Goal: Information Seeking & Learning: Find specific page/section

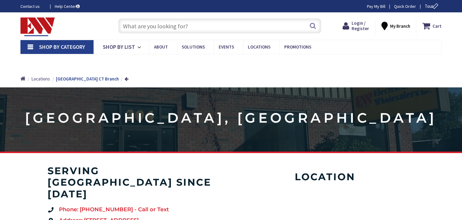
click at [196, 28] on input "text" at bounding box center [219, 25] width 203 height 15
click at [170, 26] on input "text" at bounding box center [219, 25] width 203 height 15
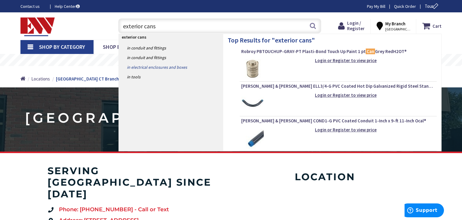
type input "exterior cans"
click at [156, 66] on link "in Electrical Enclosures and Boxes" at bounding box center [171, 67] width 104 height 10
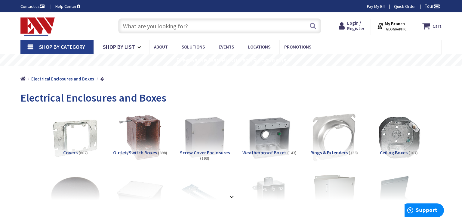
click at [161, 25] on input "text" at bounding box center [219, 25] width 203 height 15
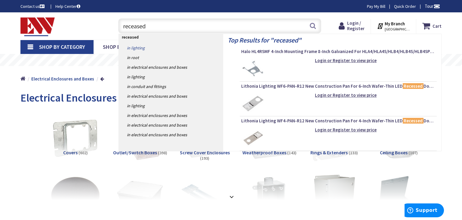
type input "receased"
click at [137, 47] on link "in Lighting" at bounding box center [171, 48] width 104 height 10
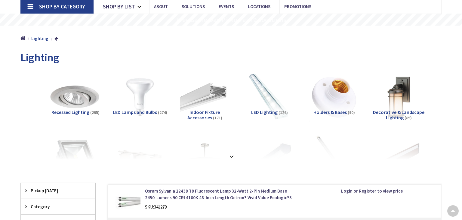
click at [91, 94] on img at bounding box center [75, 97] width 54 height 54
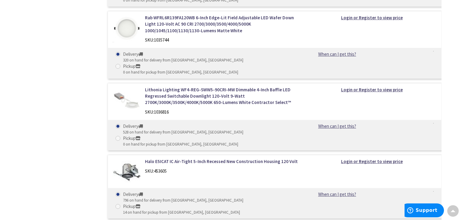
scroll to position [710, 0]
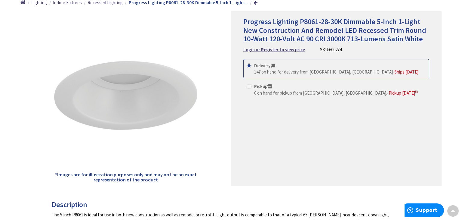
scroll to position [7, 0]
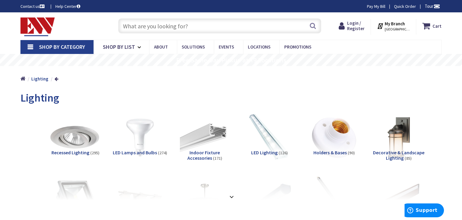
click at [64, 132] on img at bounding box center [75, 137] width 54 height 54
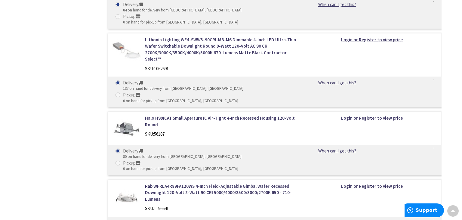
scroll to position [1741, 0]
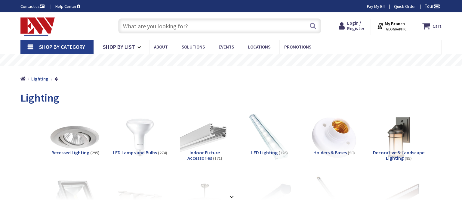
click at [77, 142] on img at bounding box center [75, 137] width 54 height 54
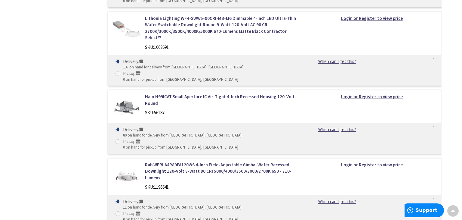
scroll to position [1761, 0]
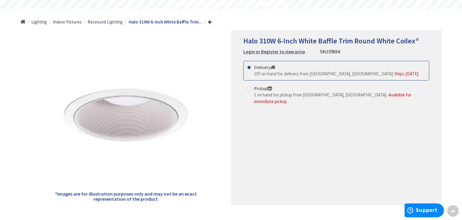
scroll to position [49, 0]
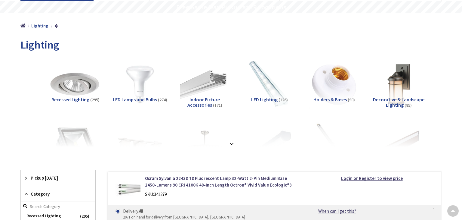
click at [65, 82] on img at bounding box center [75, 84] width 54 height 54
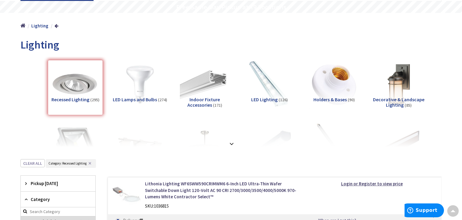
scroll to position [212, 0]
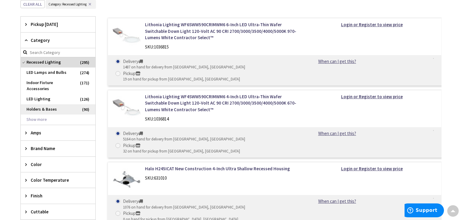
click at [85, 104] on span "Holders & Bases" at bounding box center [58, 109] width 75 height 10
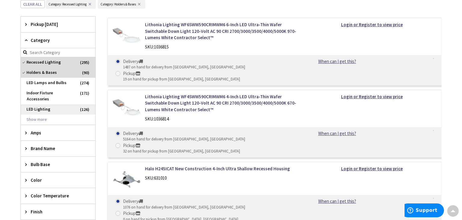
click at [46, 104] on span "LED Lighting" at bounding box center [58, 109] width 75 height 10
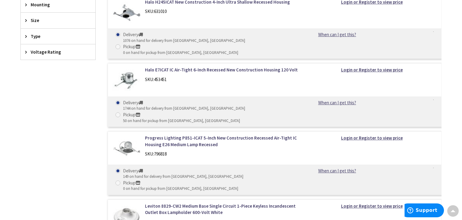
scroll to position [241, 0]
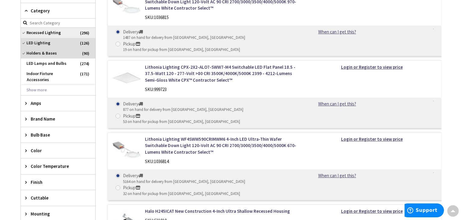
click at [37, 31] on span "Recessed Lighting" at bounding box center [58, 33] width 75 height 10
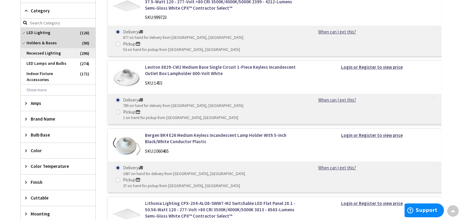
click at [50, 51] on span "Recessed Lighting" at bounding box center [58, 53] width 75 height 10
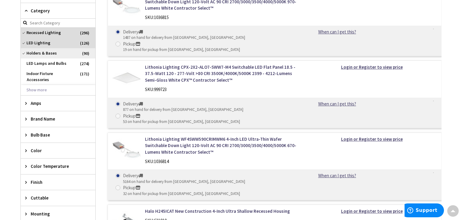
click at [21, 50] on span "Holders & Bases" at bounding box center [58, 53] width 75 height 10
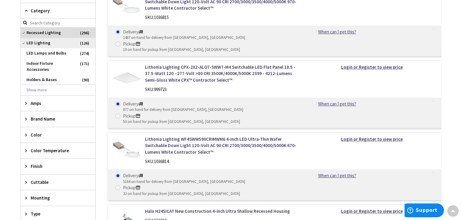
click at [23, 42] on span "LED Lighting" at bounding box center [58, 43] width 75 height 10
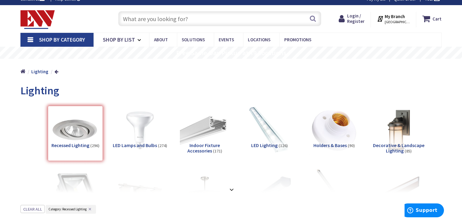
scroll to position [0, 0]
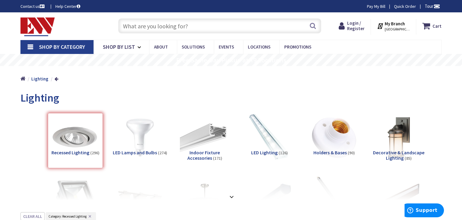
click at [146, 27] on input "text" at bounding box center [219, 25] width 203 height 15
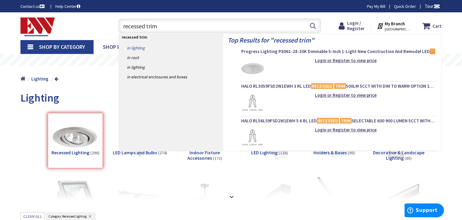
type input "recessed trim"
click at [136, 47] on link "in Lighting" at bounding box center [171, 48] width 104 height 10
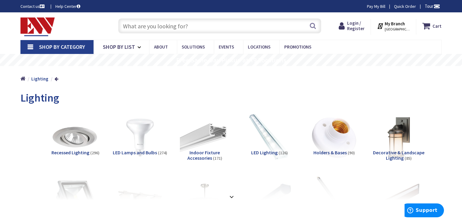
click at [156, 26] on input "text" at bounding box center [219, 25] width 203 height 15
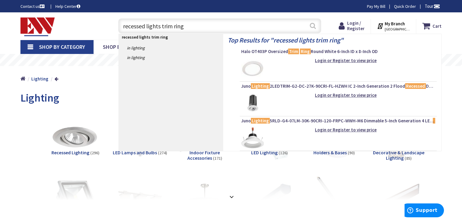
type input "recessed lights trim ring"
click at [311, 24] on button "Search" at bounding box center [313, 26] width 8 height 14
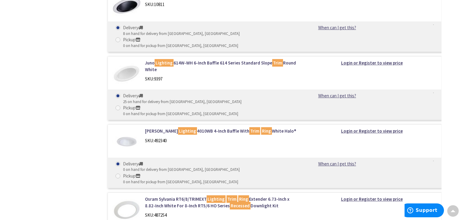
scroll to position [530, 0]
